Goal: Information Seeking & Learning: Learn about a topic

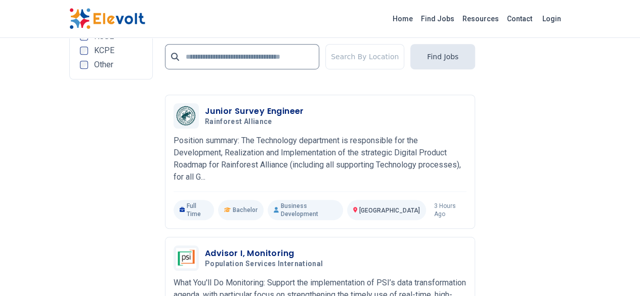
scroll to position [2277, 0]
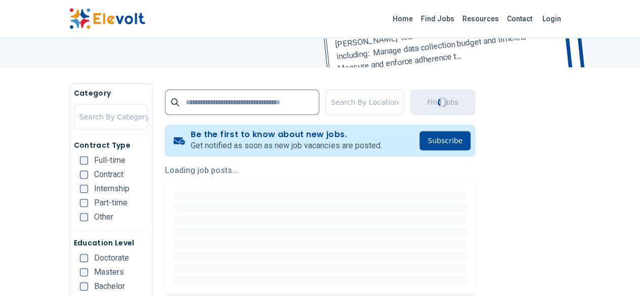
scroll to position [152, 0]
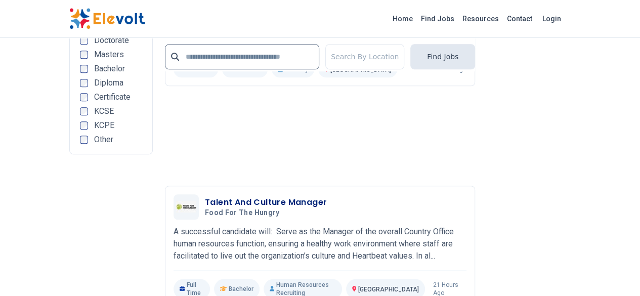
scroll to position [2328, 0]
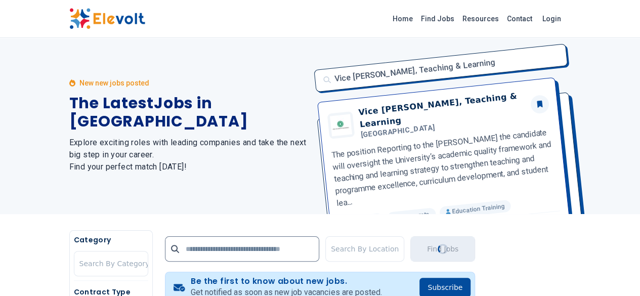
scroll to position [0, 0]
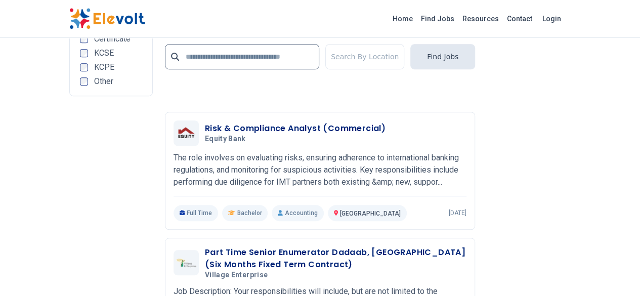
scroll to position [2328, 0]
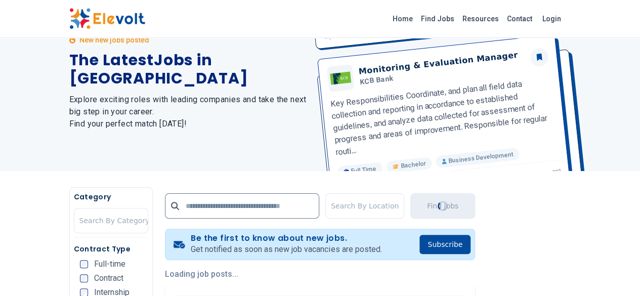
scroll to position [101, 0]
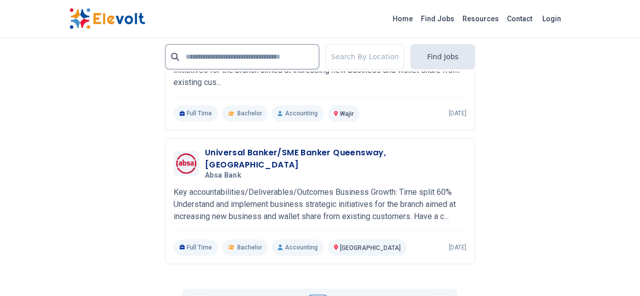
scroll to position [2378, 0]
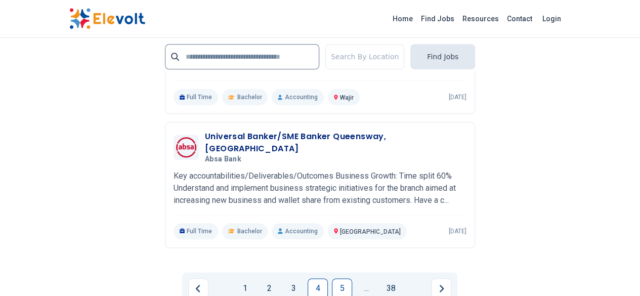
click at [339, 278] on link "5" at bounding box center [342, 288] width 20 height 20
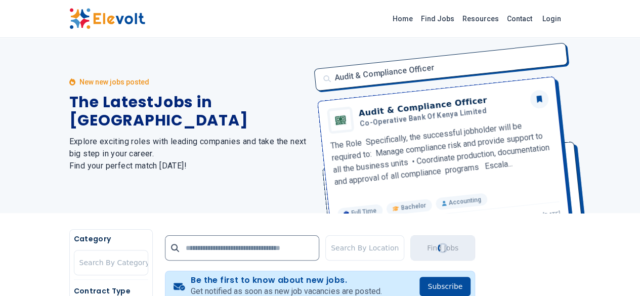
scroll to position [0, 0]
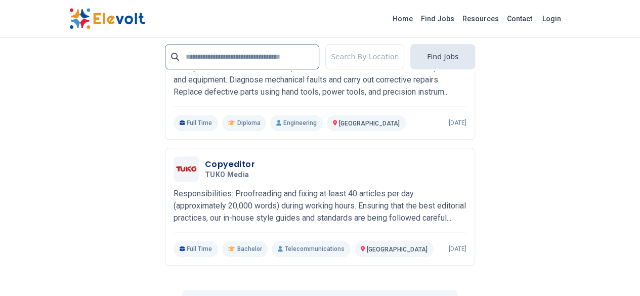
scroll to position [2328, 0]
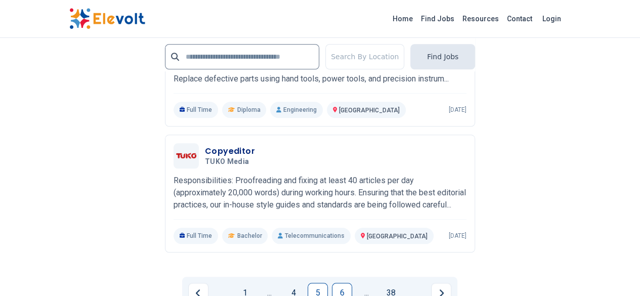
click at [341, 283] on link "6" at bounding box center [342, 293] width 20 height 20
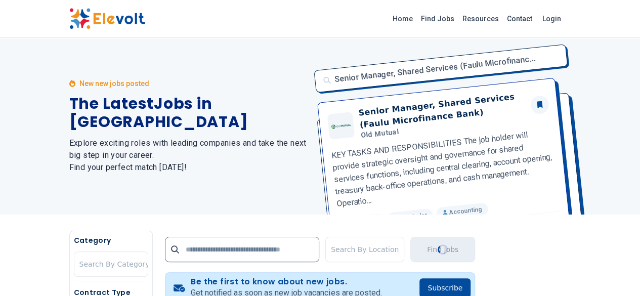
scroll to position [0, 0]
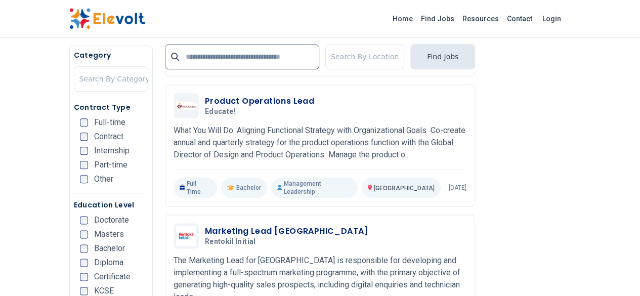
scroll to position [557, 0]
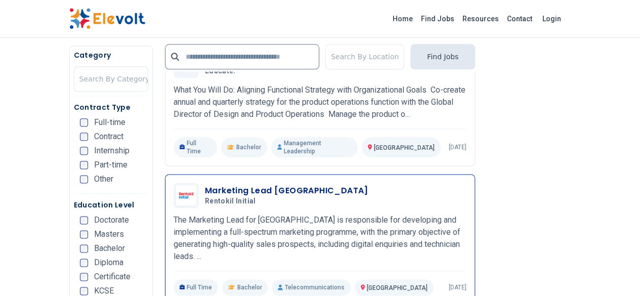
click at [221, 185] on h3 "Marketing Lead [GEOGRAPHIC_DATA]" at bounding box center [286, 191] width 163 height 12
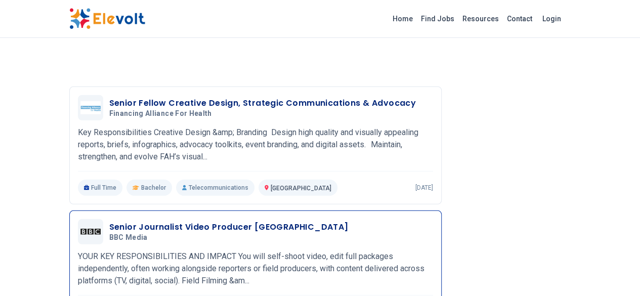
scroll to position [1374, 0]
